Goal: Transaction & Acquisition: Purchase product/service

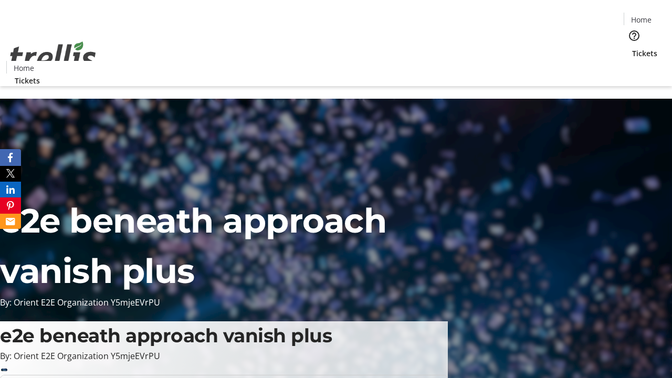
click at [632, 48] on span "Tickets" at bounding box center [644, 53] width 25 height 11
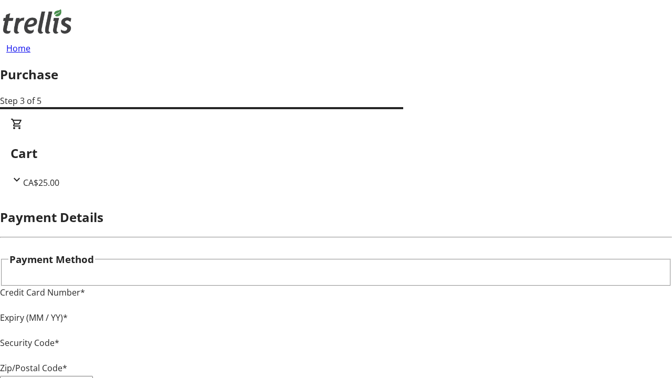
type input "V1Y 0C2"
